Goal: Task Accomplishment & Management: Manage account settings

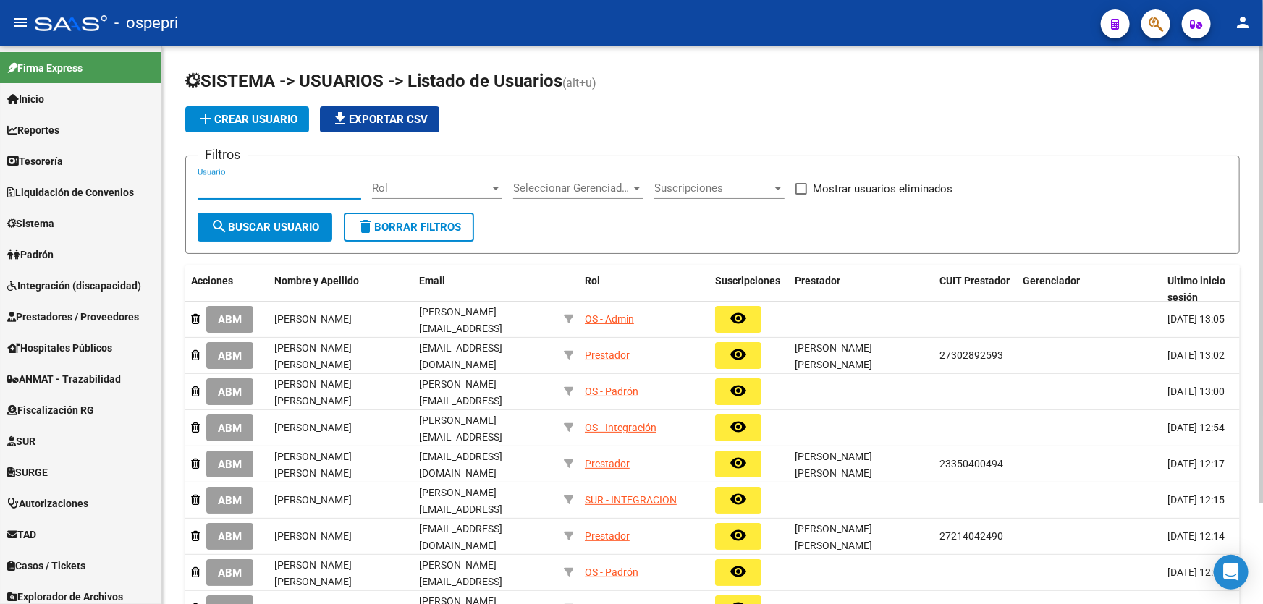
click at [246, 184] on input "Usuario" at bounding box center [280, 188] width 164 height 13
paste input "[EMAIL_ADDRESS][DOMAIN_NAME]"
type input "[EMAIL_ADDRESS][DOMAIN_NAME]"
click at [256, 232] on button "search Buscar Usuario" at bounding box center [265, 227] width 135 height 29
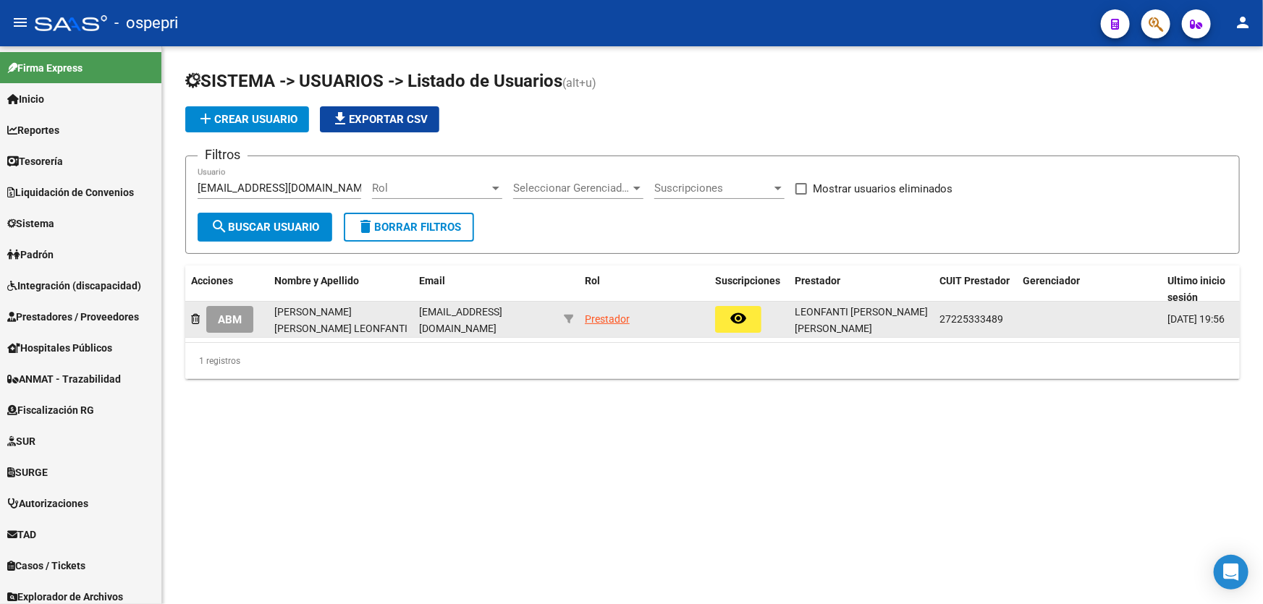
click at [221, 318] on span "ABM" at bounding box center [230, 319] width 24 height 13
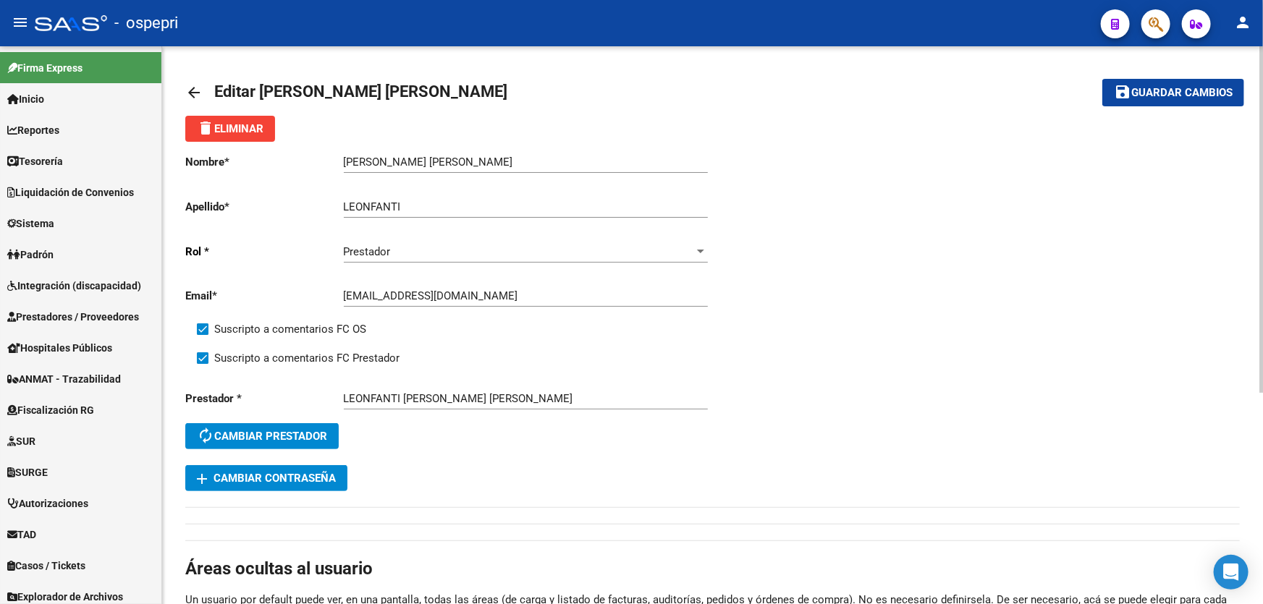
click at [281, 469] on button "add Cambiar Contraseña" at bounding box center [266, 478] width 162 height 26
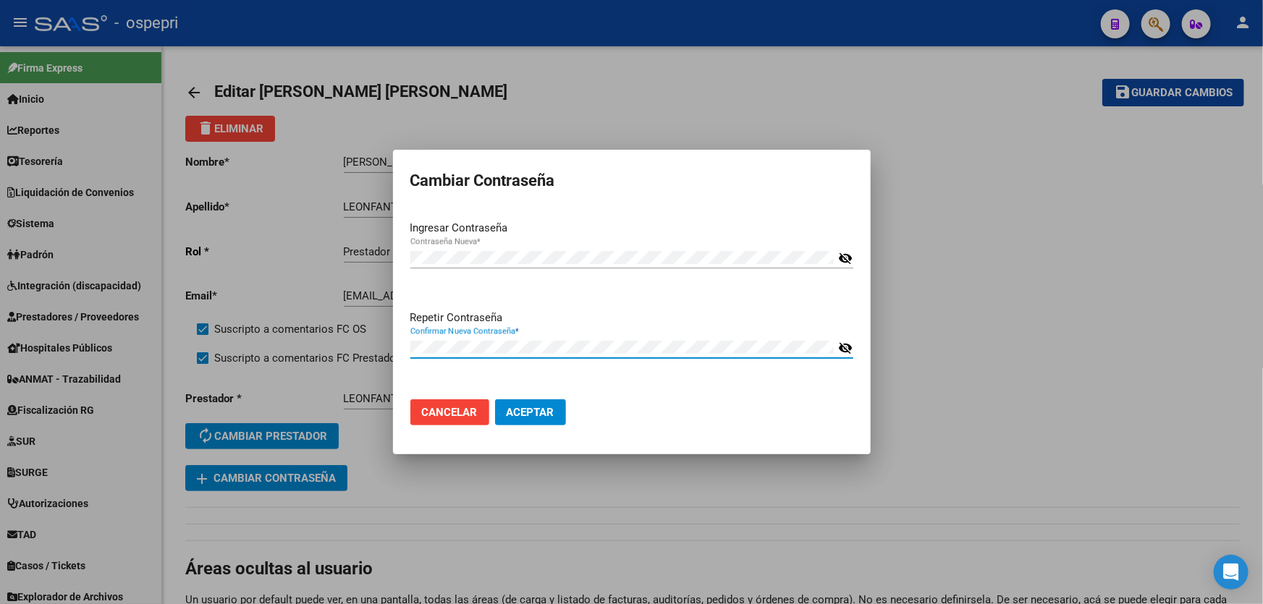
click at [851, 261] on mat-icon "visibility_off" at bounding box center [845, 258] width 14 height 17
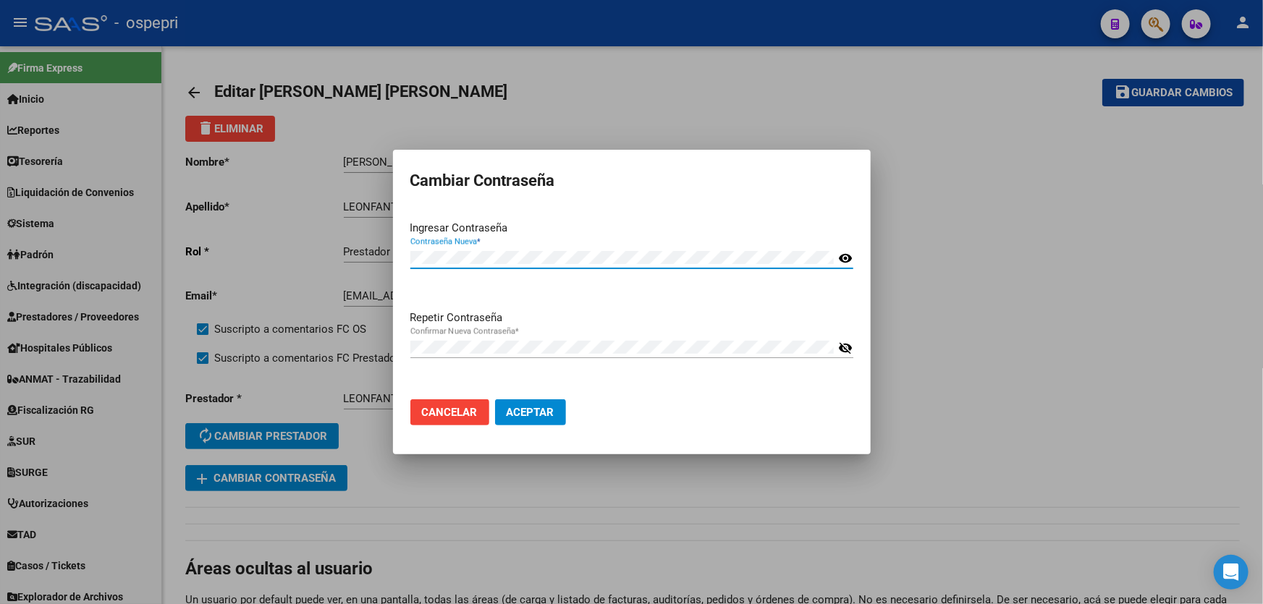
click at [531, 414] on span "Aceptar" at bounding box center [531, 412] width 48 height 13
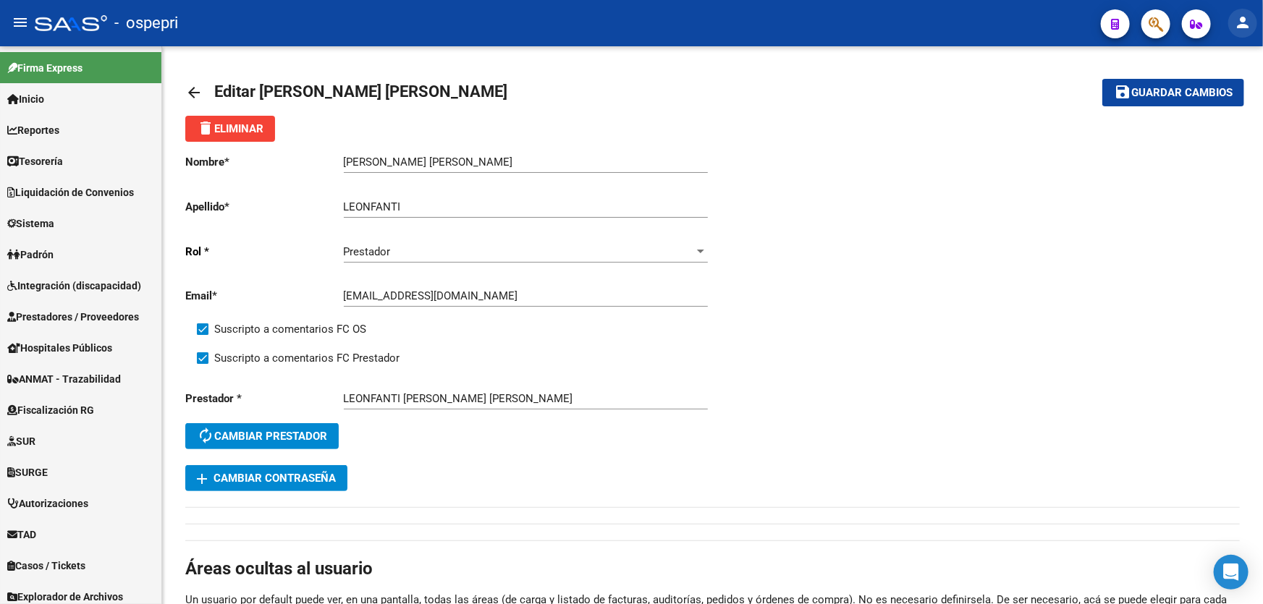
click at [1248, 29] on mat-icon "person" at bounding box center [1242, 22] width 17 height 17
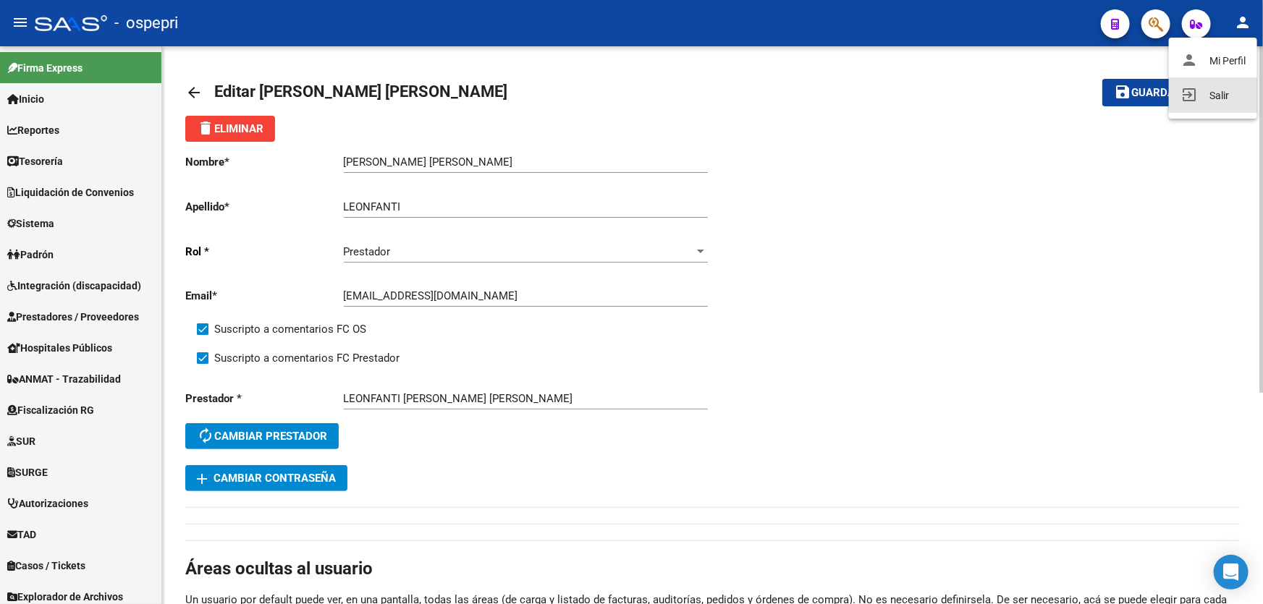
click at [1216, 96] on button "exit_to_app Salir" at bounding box center [1213, 95] width 88 height 35
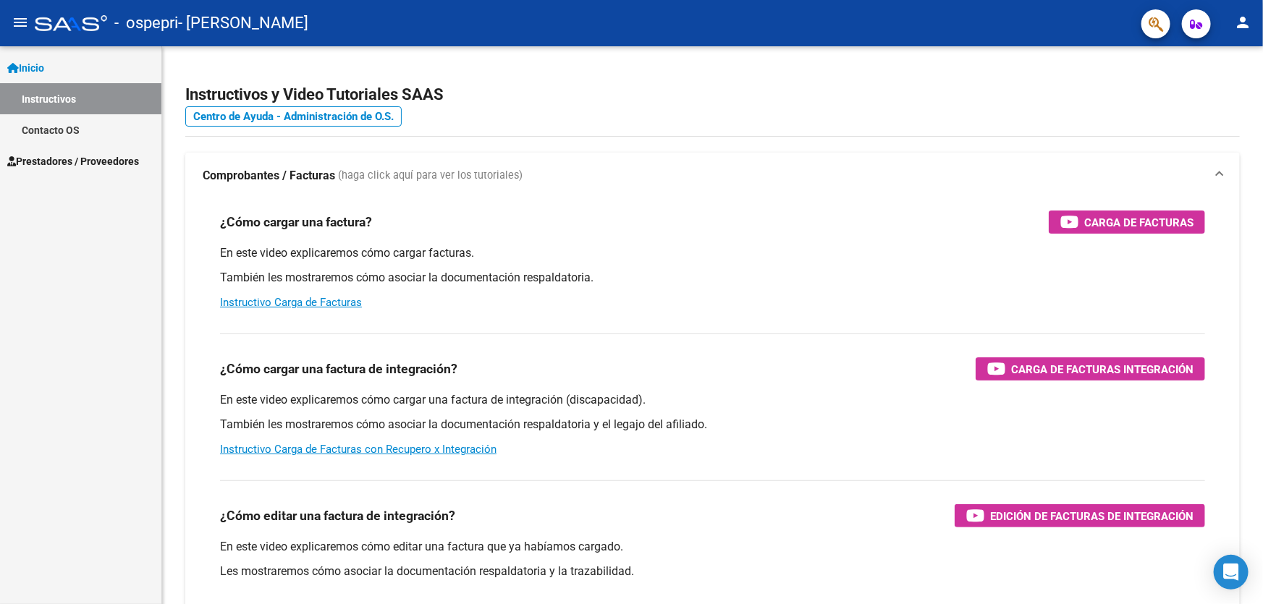
click at [1230, 17] on button "person" at bounding box center [1242, 23] width 29 height 29
click at [1186, 101] on mat-icon "exit_to_app" at bounding box center [1188, 94] width 17 height 17
